Goal: Task Accomplishment & Management: Manage account settings

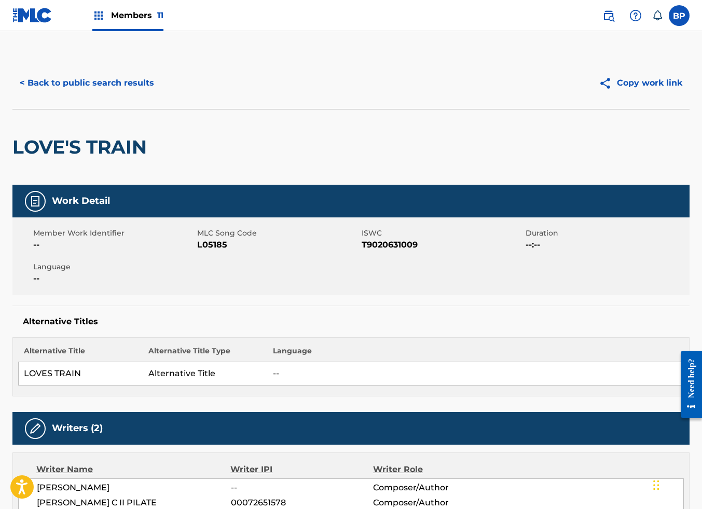
click at [434, 314] on div "Alternative Titles Alternative Title Alternative Title Type Language LOVES TRAI…" at bounding box center [350, 351] width 677 height 91
click at [344, 161] on div "LOVE'S TRAIN" at bounding box center [350, 147] width 677 height 76
click at [251, 142] on div "LOVE'S TRAIN" at bounding box center [350, 147] width 677 height 76
click at [141, 14] on span "Members 11" at bounding box center [137, 15] width 52 height 12
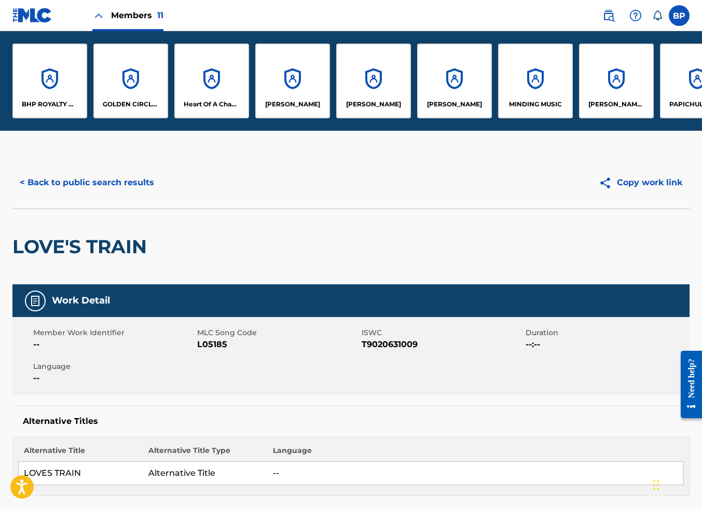
click at [454, 78] on div "[PERSON_NAME]" at bounding box center [454, 81] width 75 height 75
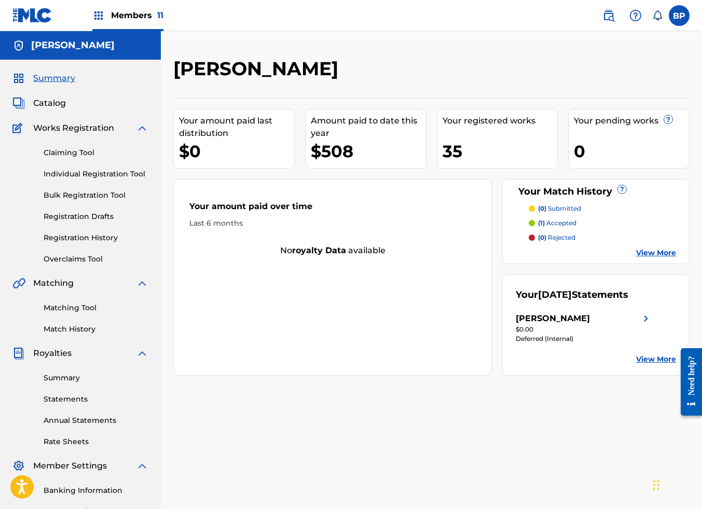
click at [383, 75] on div "[PERSON_NAME]" at bounding box center [371, 72] width 397 height 31
click at [433, 130] on div "Your amount paid last distribution $0 Amount paid to date this year $508 Your r…" at bounding box center [431, 236] width 516 height 277
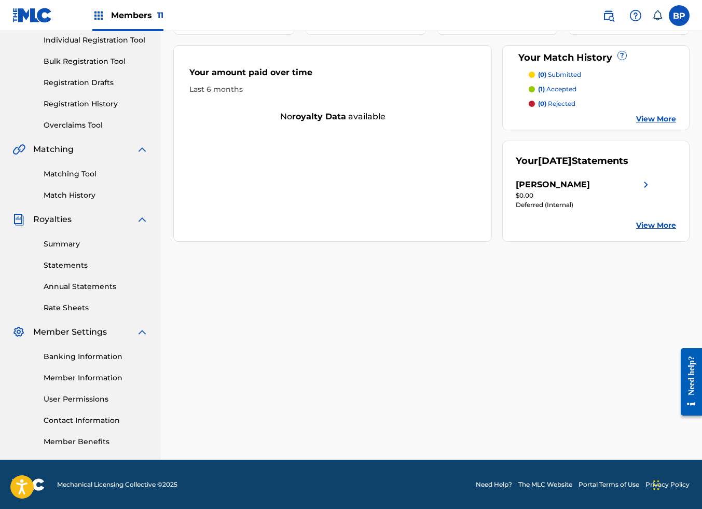
click at [81, 377] on link "Member Information" at bounding box center [96, 377] width 105 height 11
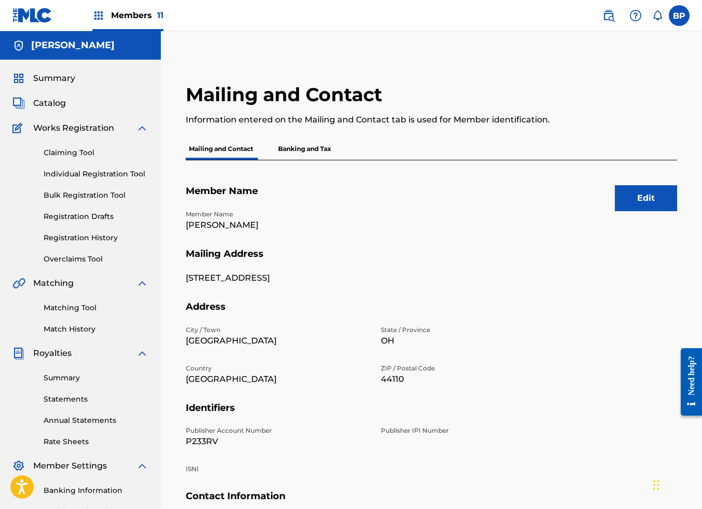
click at [464, 105] on div "Mailing and Contact Information entered on the Mailing and Contact tab is used …" at bounding box center [375, 110] width 378 height 55
click at [137, 12] on span "Members 11" at bounding box center [137, 15] width 52 height 12
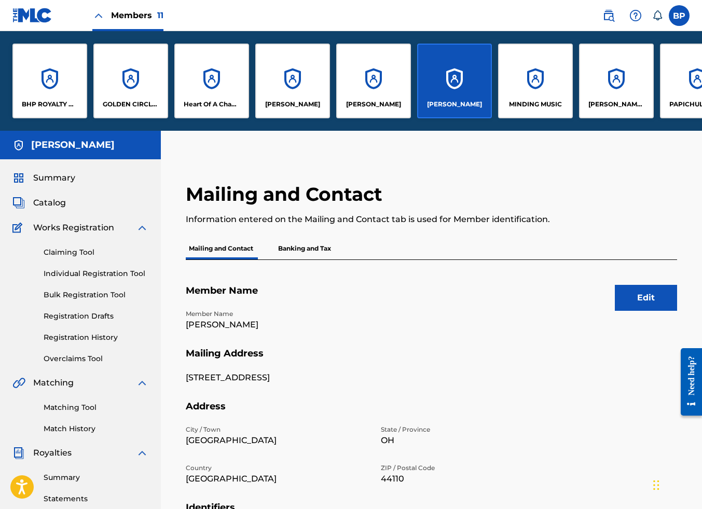
click at [621, 88] on div "[PERSON_NAME] [PERSON_NAME]" at bounding box center [616, 81] width 75 height 75
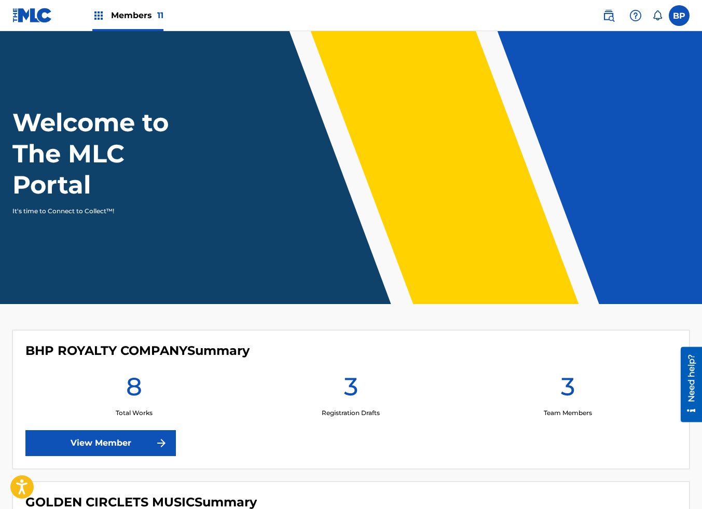
click at [130, 15] on span "Members 11" at bounding box center [137, 15] width 52 height 12
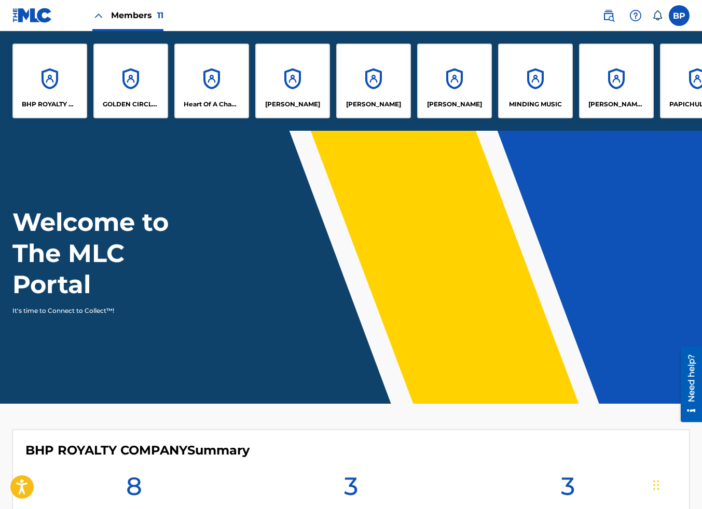
click at [629, 89] on div "[PERSON_NAME] [PERSON_NAME]" at bounding box center [616, 81] width 75 height 75
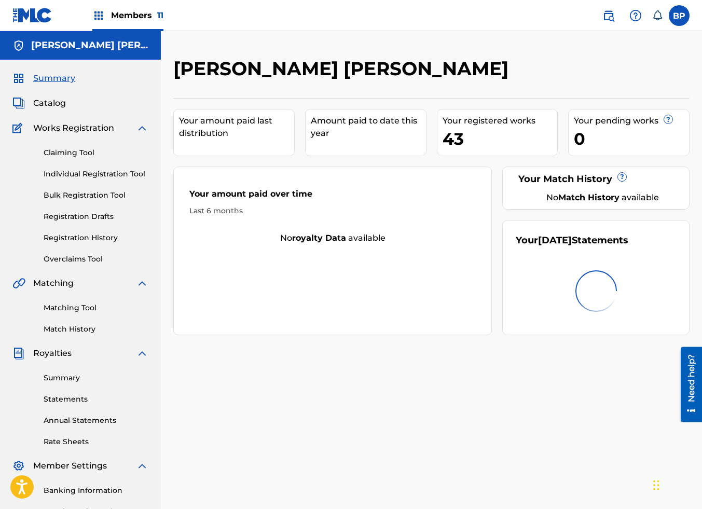
scroll to position [134, 0]
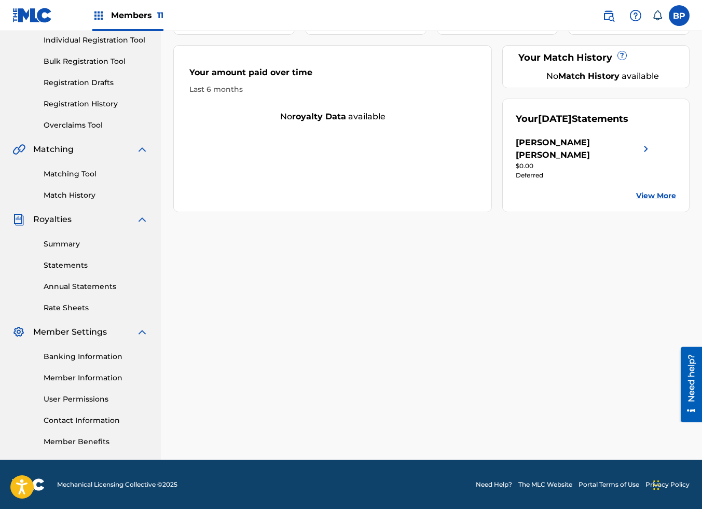
click at [106, 376] on link "Member Information" at bounding box center [96, 377] width 105 height 11
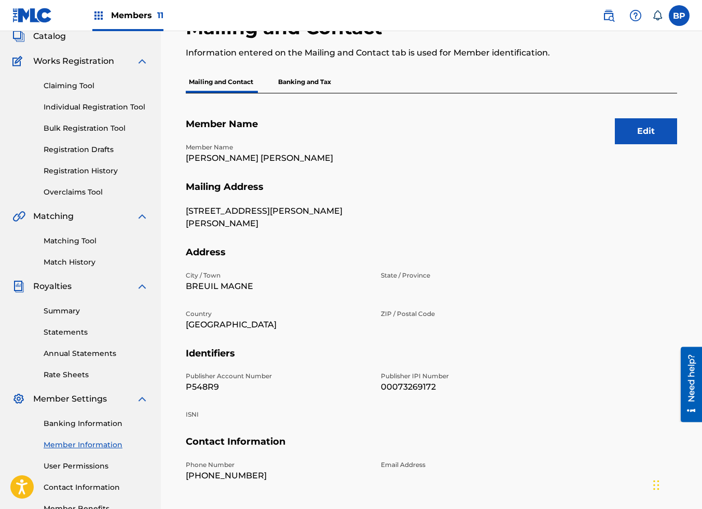
scroll to position [134, 0]
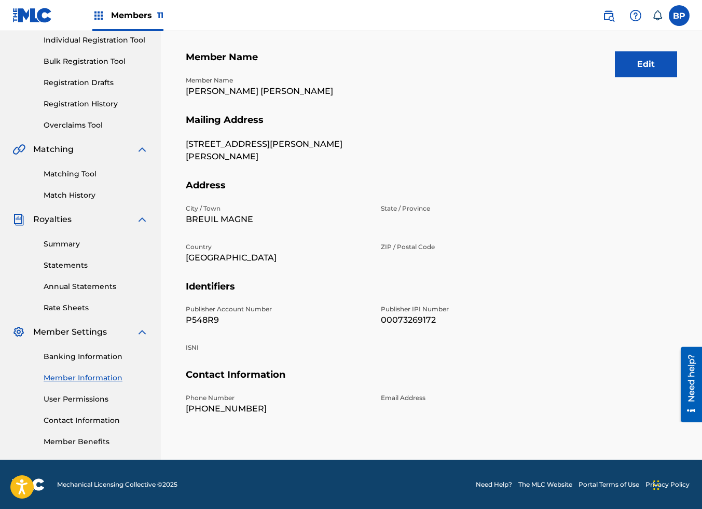
drag, startPoint x: 64, startPoint y: 251, endPoint x: 64, endPoint y: 244, distance: 6.2
click at [64, 251] on div "Summary Statements Annual Statements Rate Sheets" at bounding box center [80, 270] width 136 height 88
click at [64, 243] on link "Summary" at bounding box center [96, 244] width 105 height 11
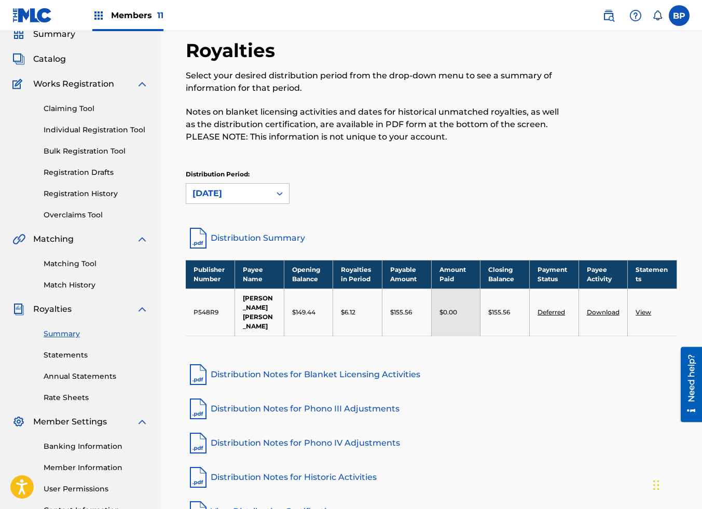
scroll to position [78, 0]
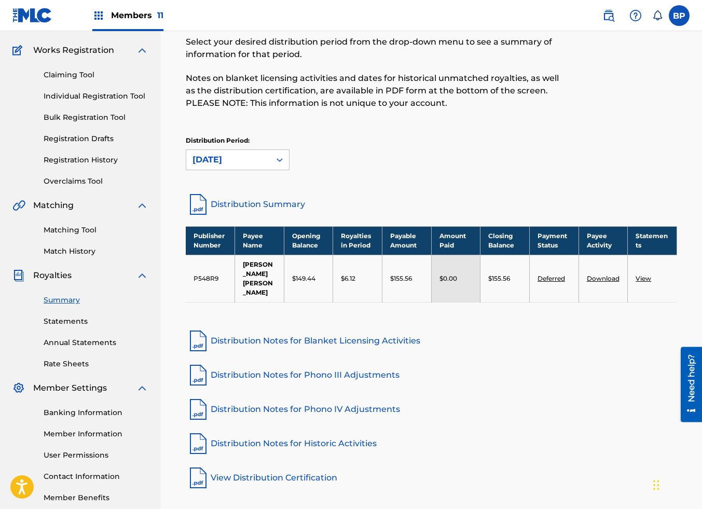
click at [446, 141] on div "Distribution Period: August 2025" at bounding box center [431, 153] width 491 height 34
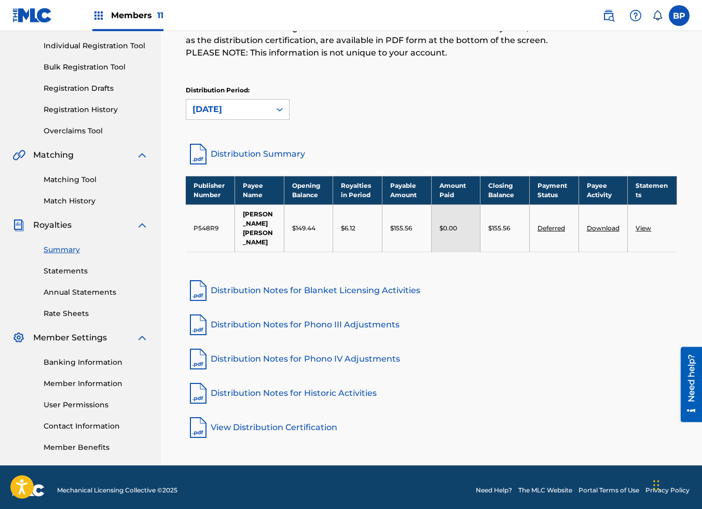
scroll to position [134, 0]
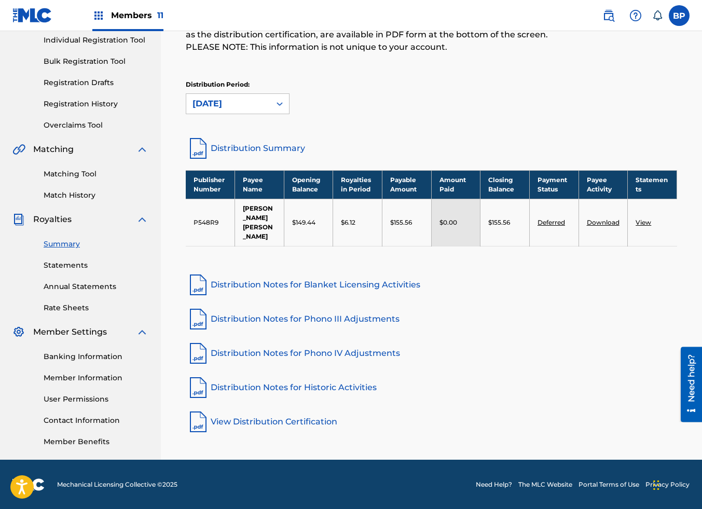
click at [98, 351] on link "Banking Information" at bounding box center [96, 356] width 105 height 11
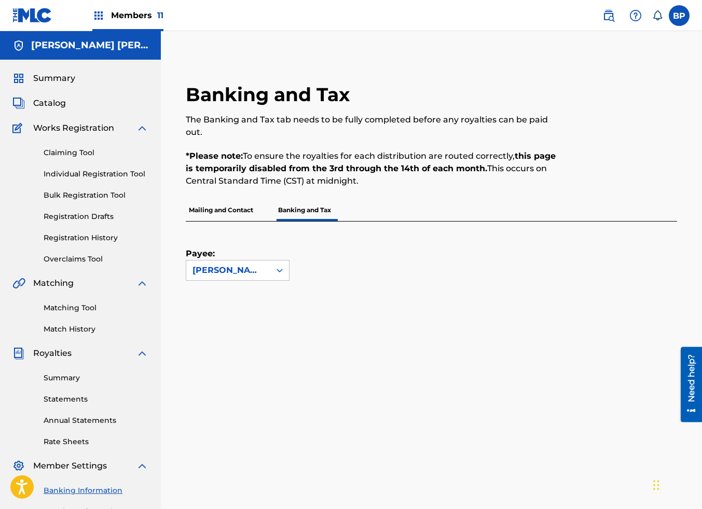
click at [428, 199] on div "Mailing and Contact Banking and Tax" at bounding box center [431, 210] width 491 height 22
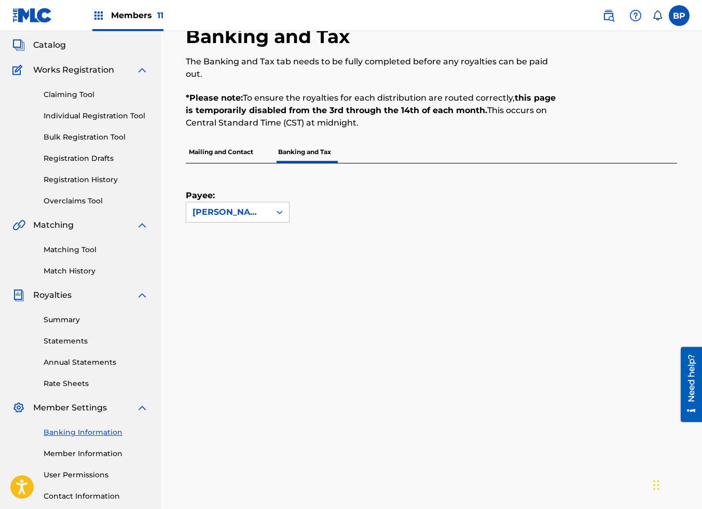
scroll to position [156, 0]
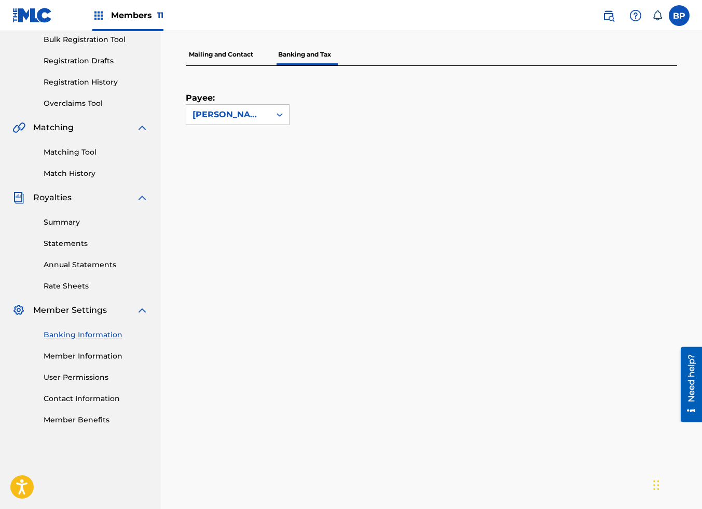
click at [411, 103] on div "Payee: NOEL ANTHONY PHILLIPS" at bounding box center [419, 95] width 466 height 59
click at [83, 356] on link "Member Information" at bounding box center [96, 356] width 105 height 11
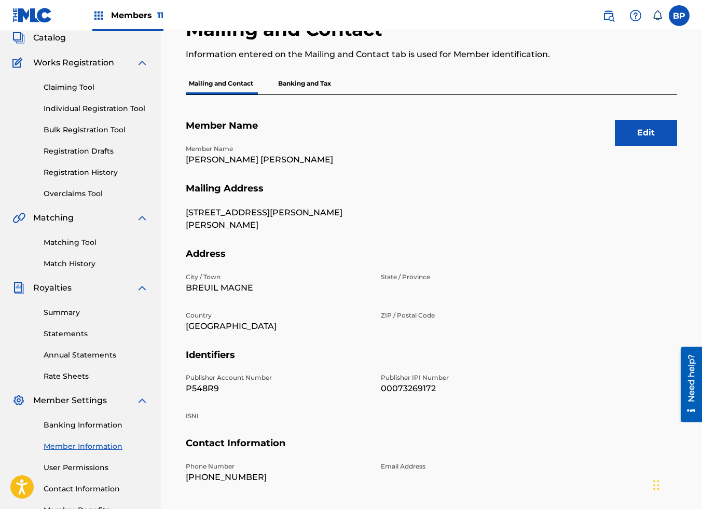
scroll to position [134, 0]
